Goal: Navigation & Orientation: Understand site structure

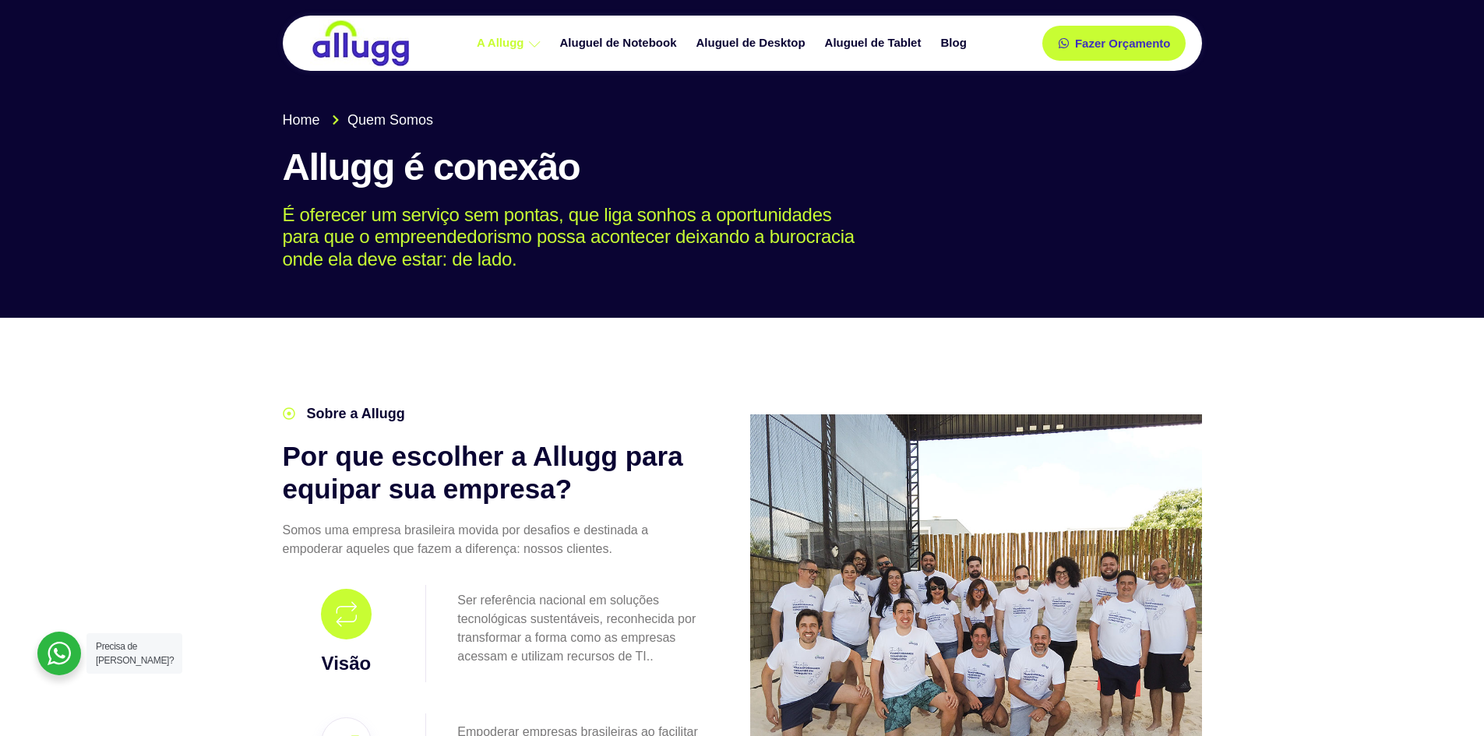
click at [376, 47] on img at bounding box center [360, 43] width 101 height 48
click at [333, 47] on img at bounding box center [360, 43] width 101 height 48
click at [305, 124] on span "Home" at bounding box center [301, 120] width 37 height 21
click at [391, 27] on img at bounding box center [360, 43] width 101 height 48
click at [365, 45] on img at bounding box center [360, 43] width 101 height 48
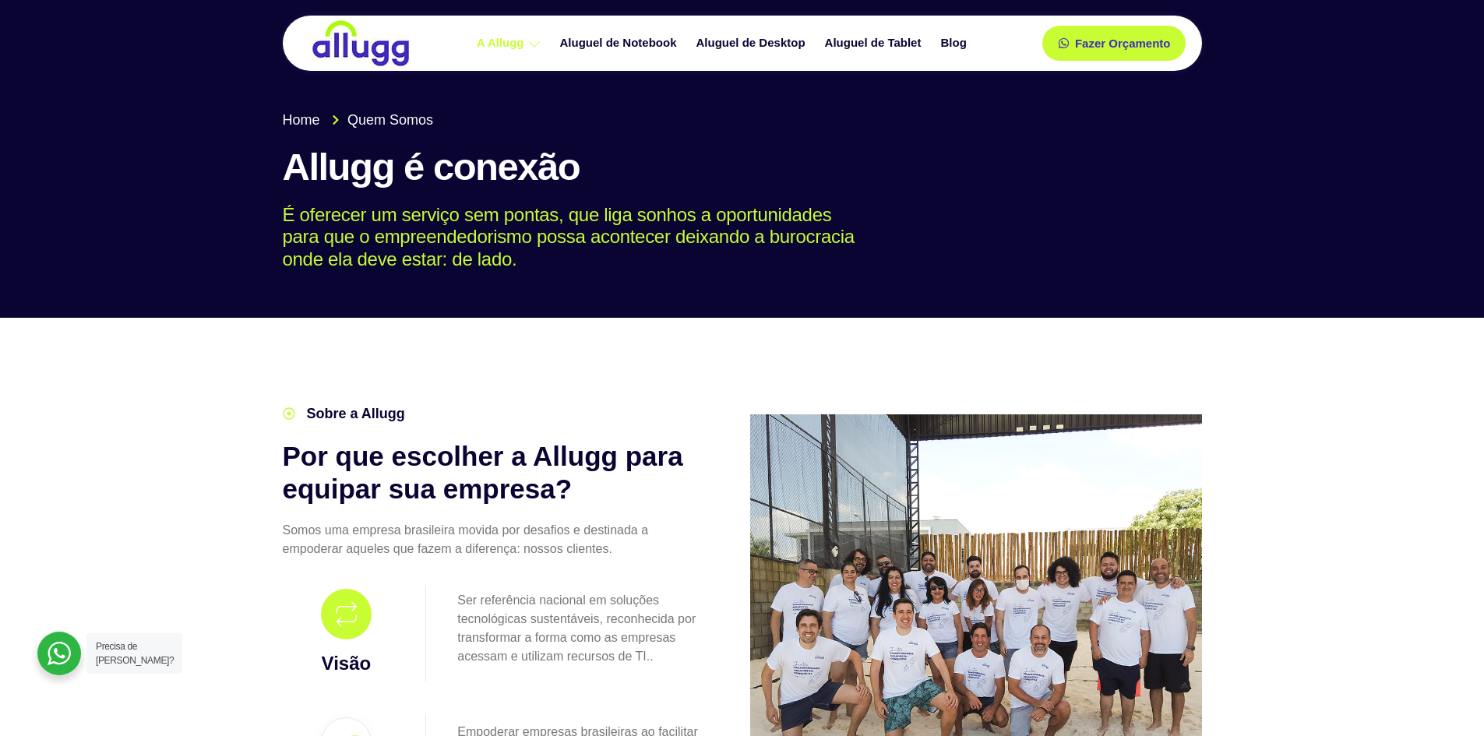
click at [365, 45] on img at bounding box center [360, 43] width 101 height 48
click at [351, 41] on img at bounding box center [360, 43] width 101 height 48
click at [352, 41] on img at bounding box center [360, 43] width 101 height 48
click at [353, 41] on img at bounding box center [360, 43] width 101 height 48
click at [354, 41] on img at bounding box center [360, 43] width 101 height 48
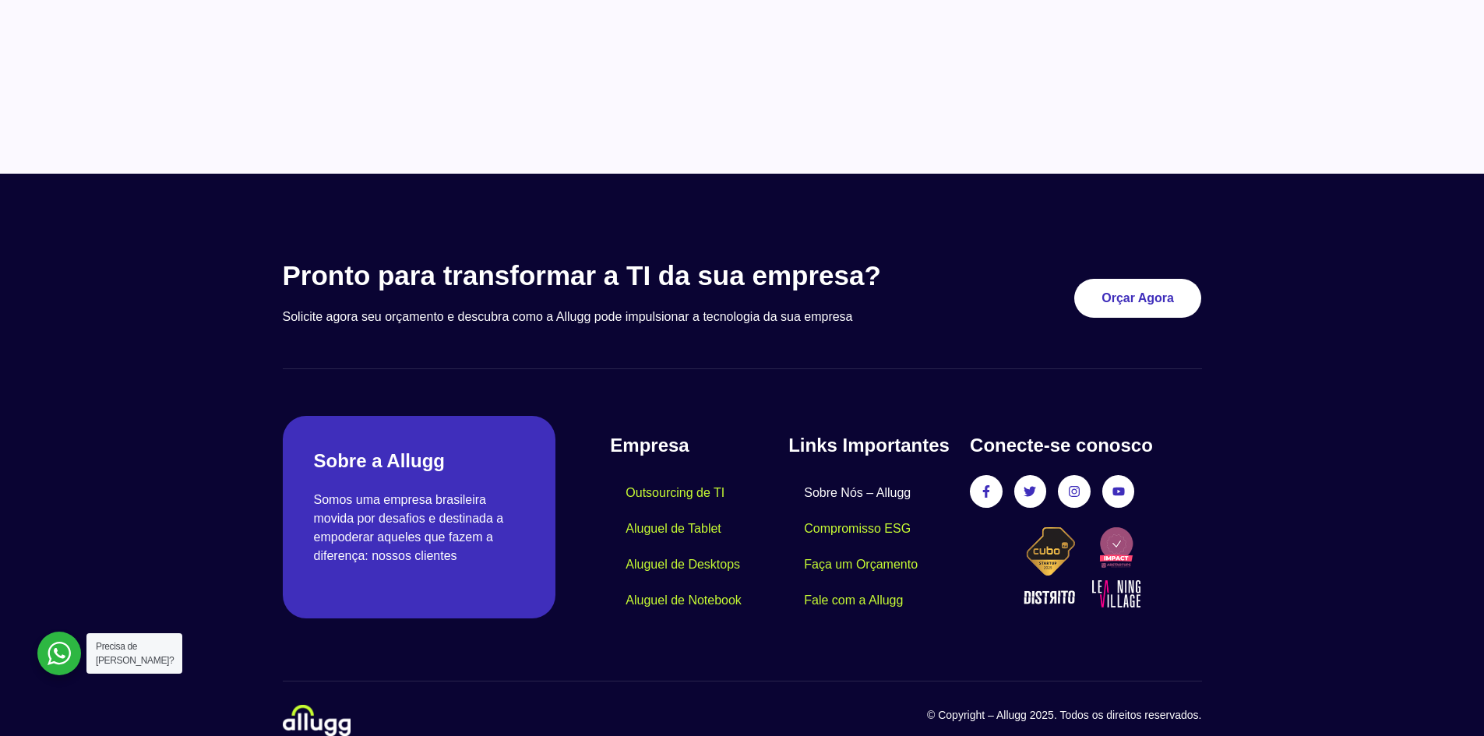
scroll to position [1313, 0]
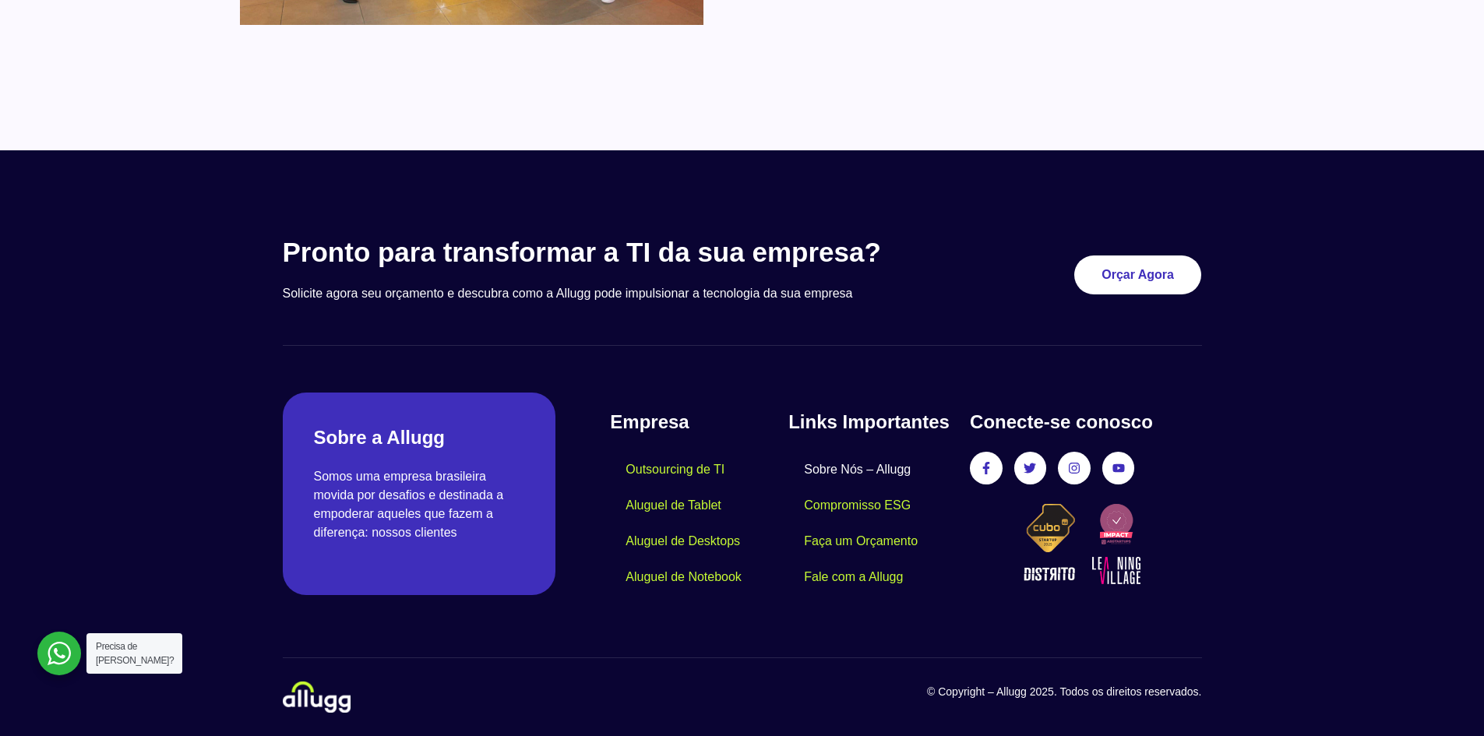
click at [325, 713] on img at bounding box center [317, 697] width 68 height 31
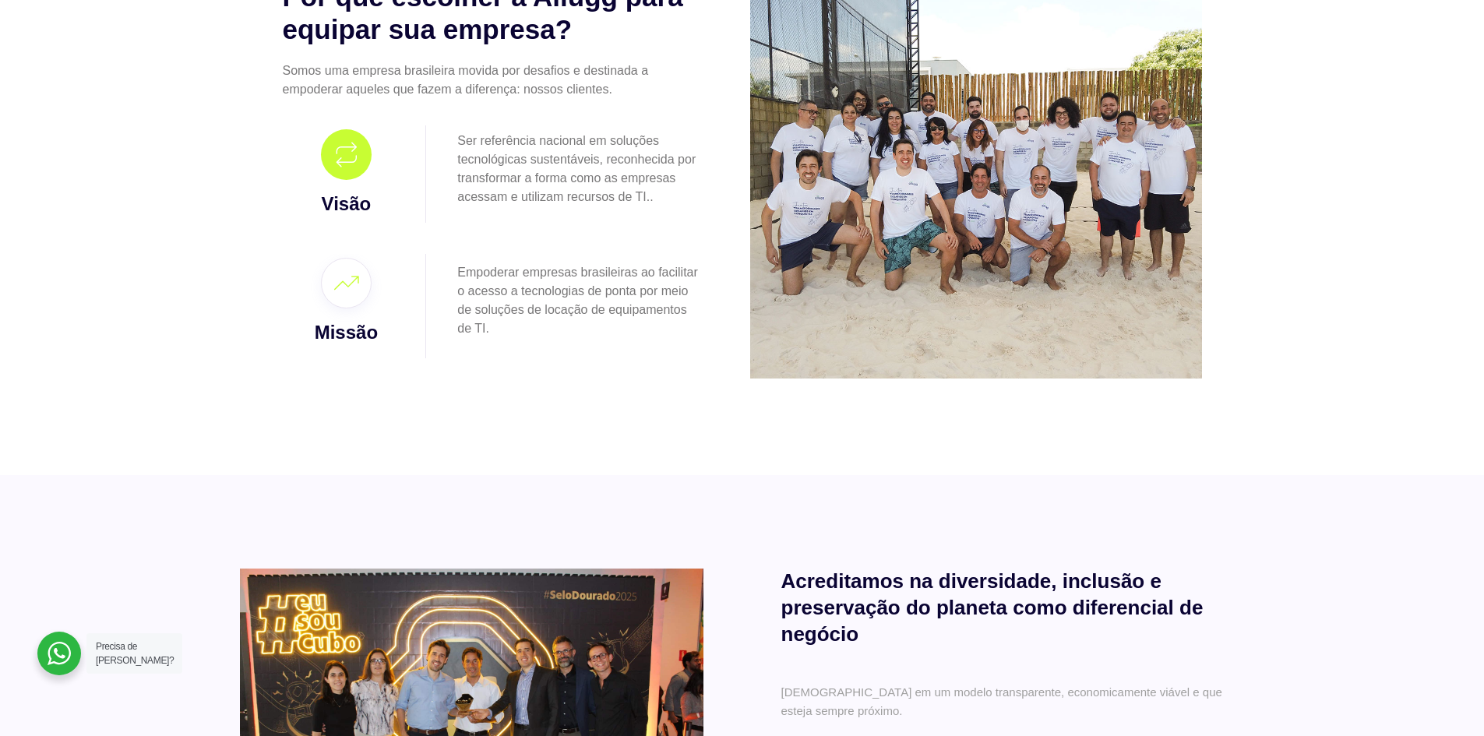
scroll to position [300, 0]
